Goal: Navigation & Orientation: Find specific page/section

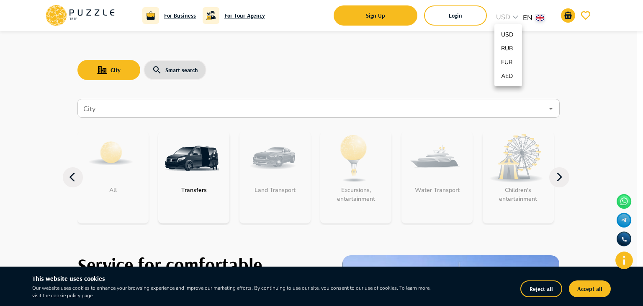
click at [512, 17] on div at bounding box center [321, 153] width 643 height 306
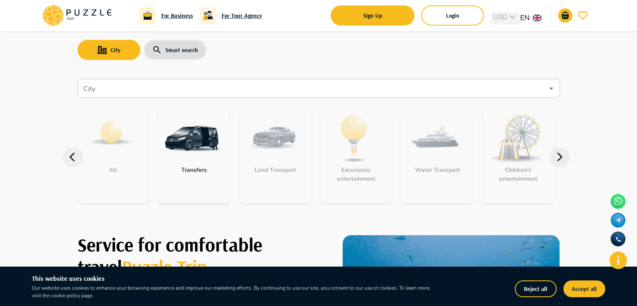
scroll to position [44, 0]
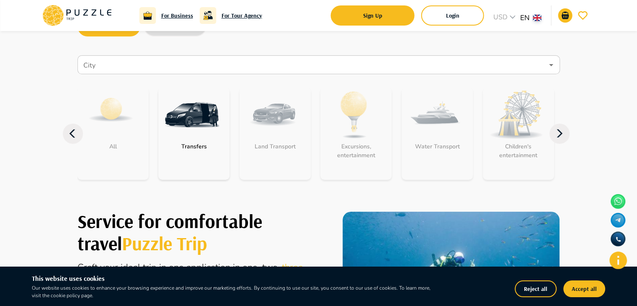
click at [561, 133] on icon at bounding box center [559, 133] width 6 height 8
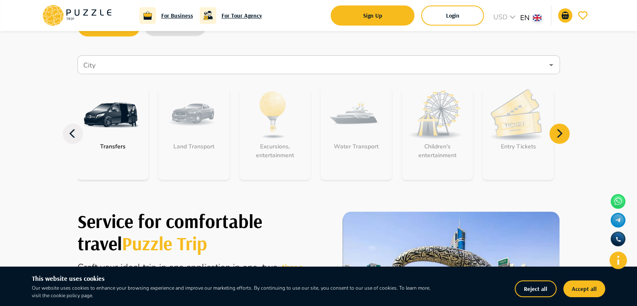
click at [561, 133] on icon at bounding box center [559, 133] width 6 height 8
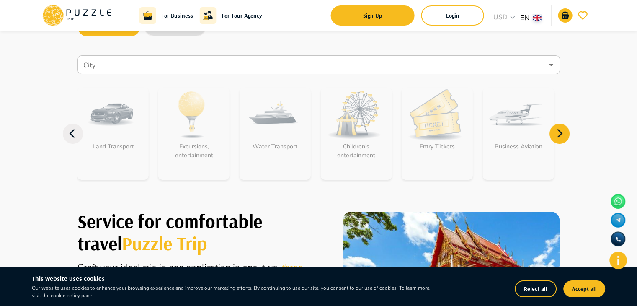
click at [561, 133] on icon at bounding box center [559, 133] width 6 height 8
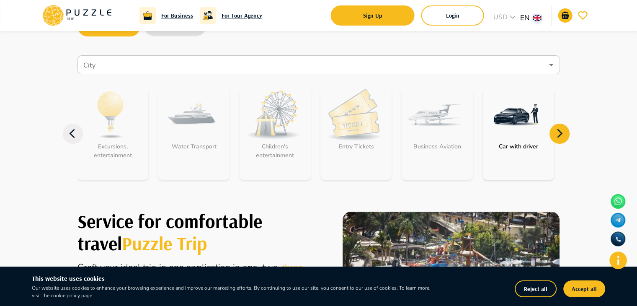
click at [561, 133] on icon at bounding box center [559, 133] width 6 height 8
click at [70, 134] on icon at bounding box center [73, 134] width 20 height 20
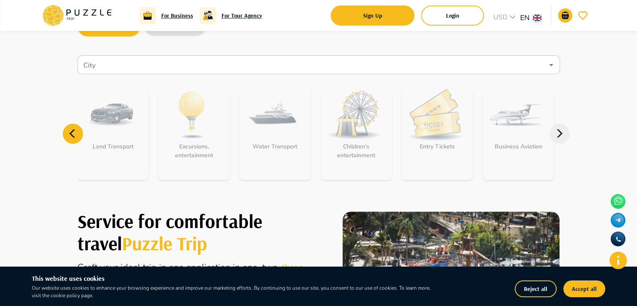
click at [70, 134] on icon at bounding box center [73, 134] width 20 height 20
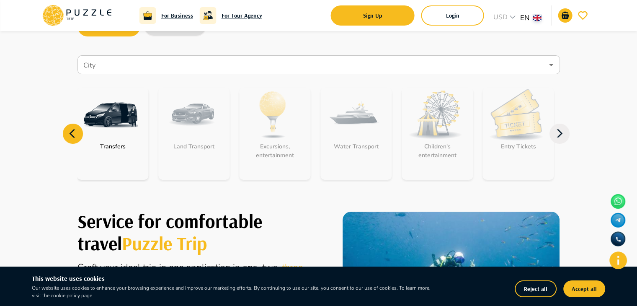
click at [70, 134] on icon at bounding box center [73, 134] width 20 height 20
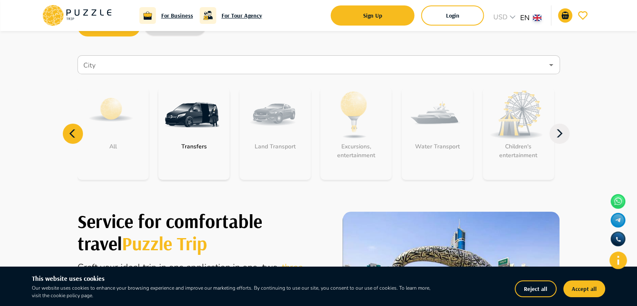
click at [70, 134] on icon at bounding box center [73, 134] width 20 height 20
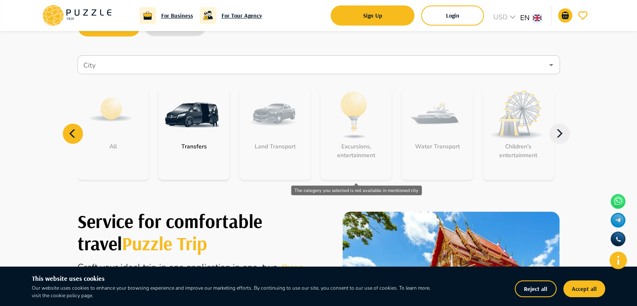
click at [357, 118] on div "Excursions, entertainment" at bounding box center [355, 134] width 71 height 92
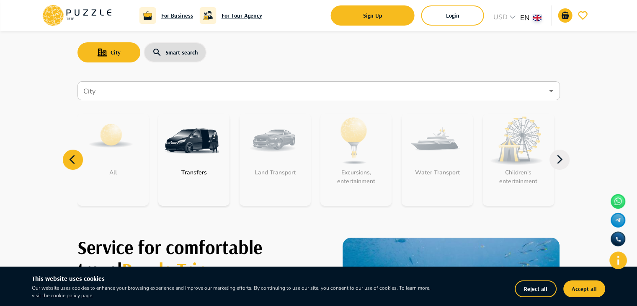
scroll to position [0, 0]
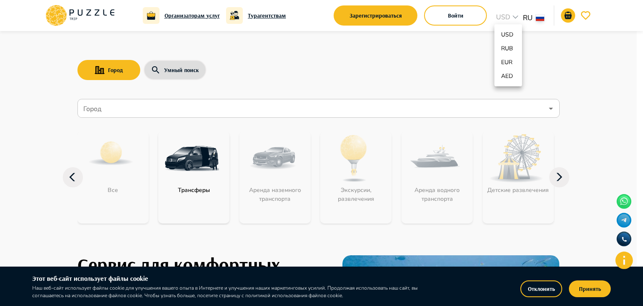
click at [511, 18] on div at bounding box center [321, 153] width 643 height 306
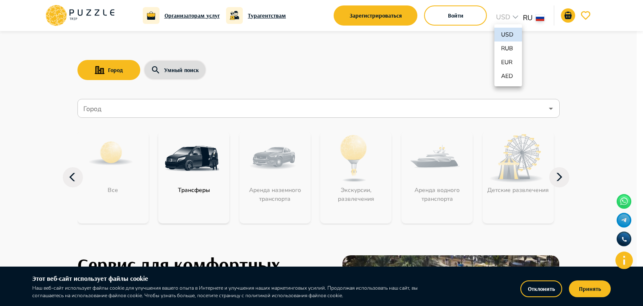
click at [508, 78] on p "AED" at bounding box center [508, 76] width 14 height 9
